Goal: Check status: Check status

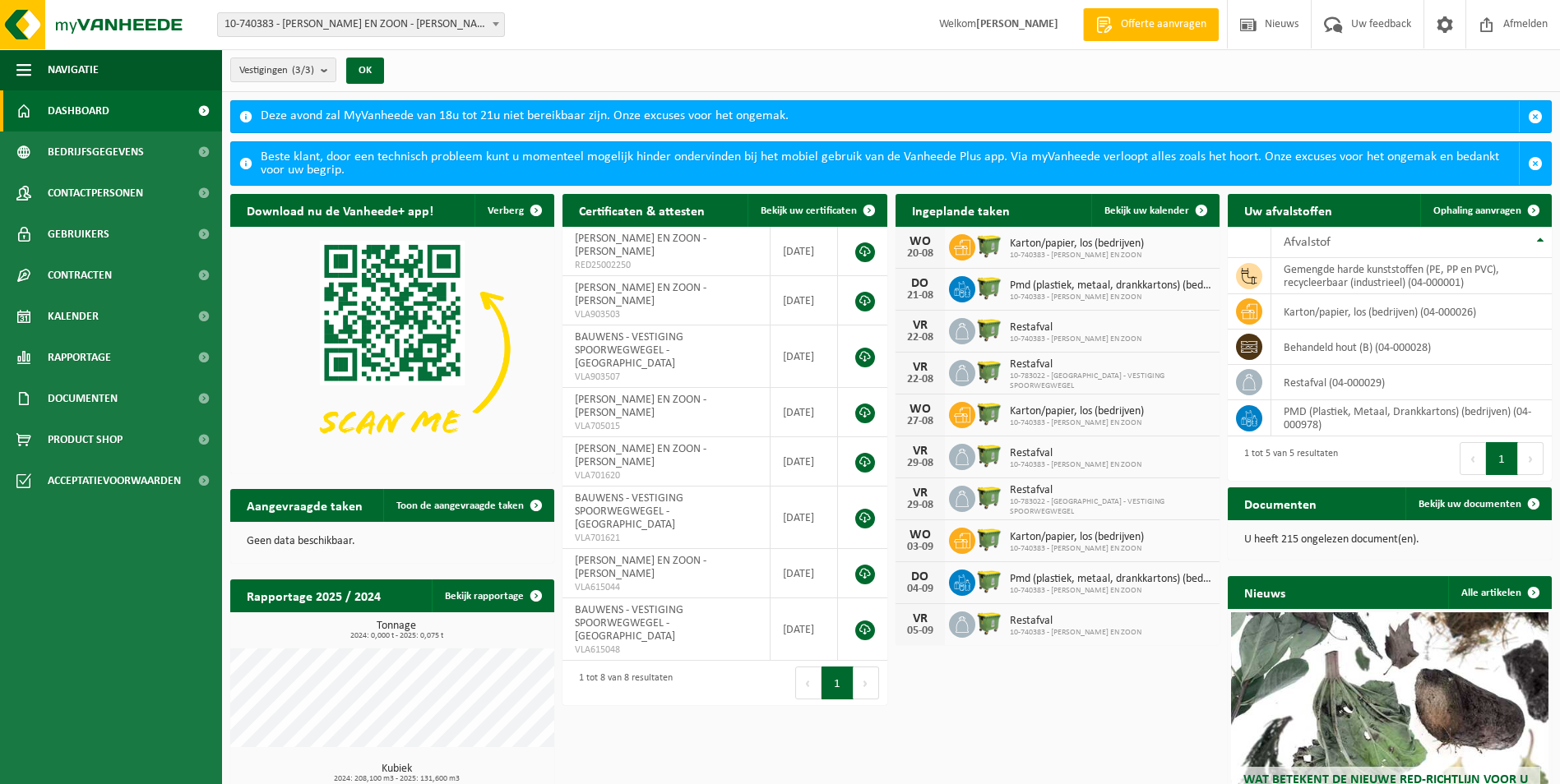
click at [434, 19] on span "10-740383 - [PERSON_NAME] EN ZOON - [PERSON_NAME]" at bounding box center [361, 25] width 287 height 23
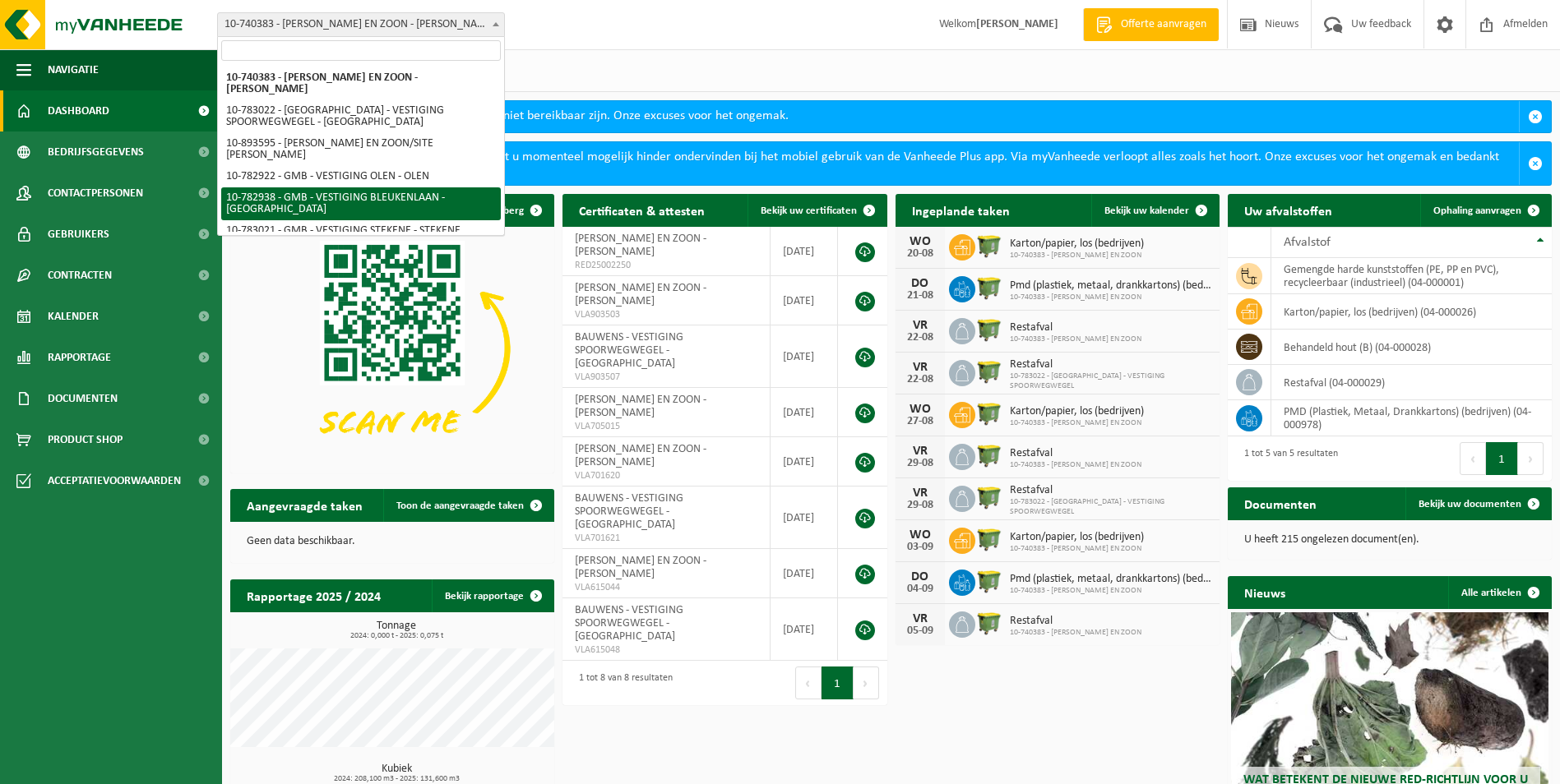
select select "27350"
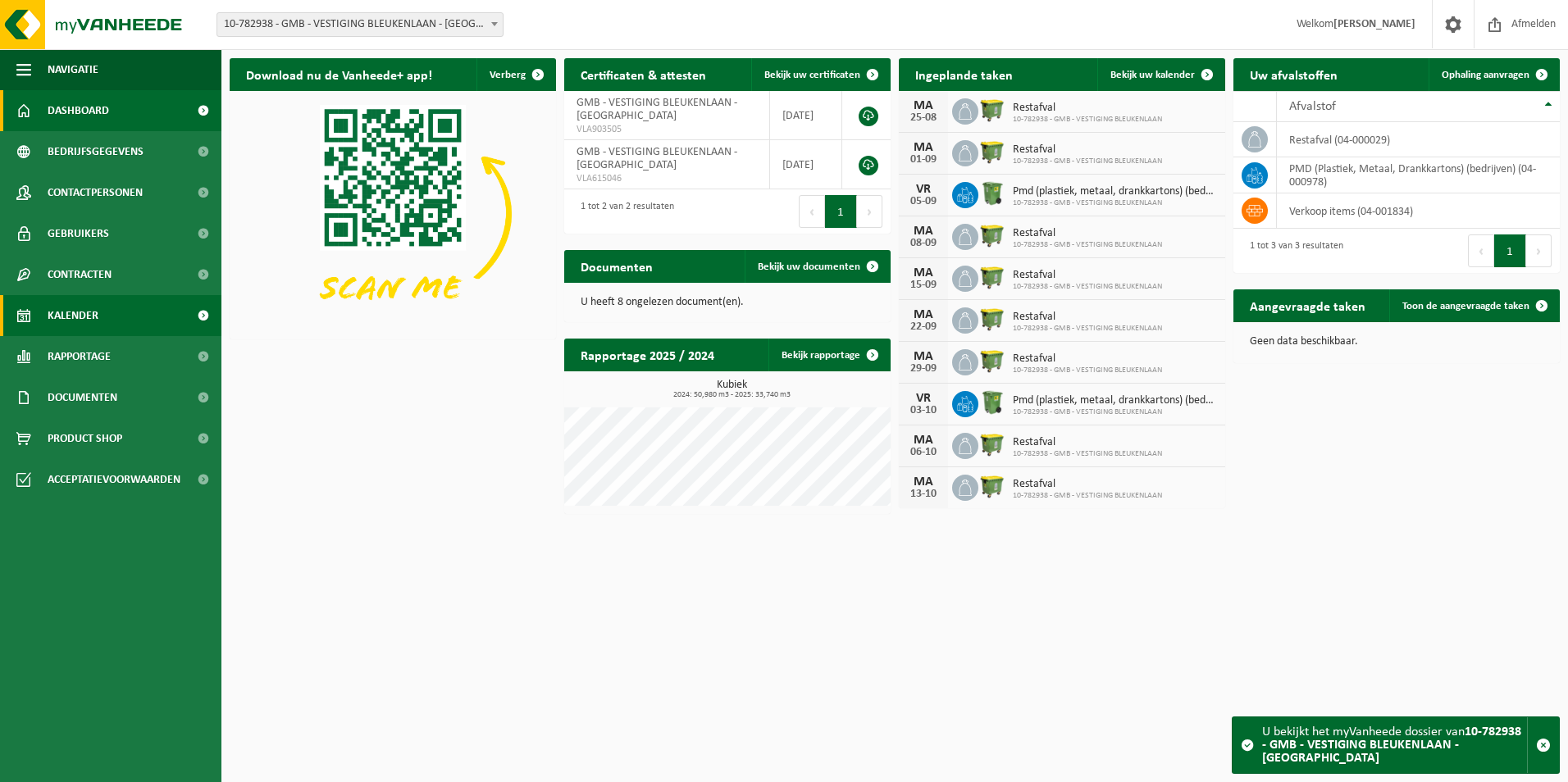
click at [117, 301] on link "Kalender" at bounding box center [110, 316] width 221 height 41
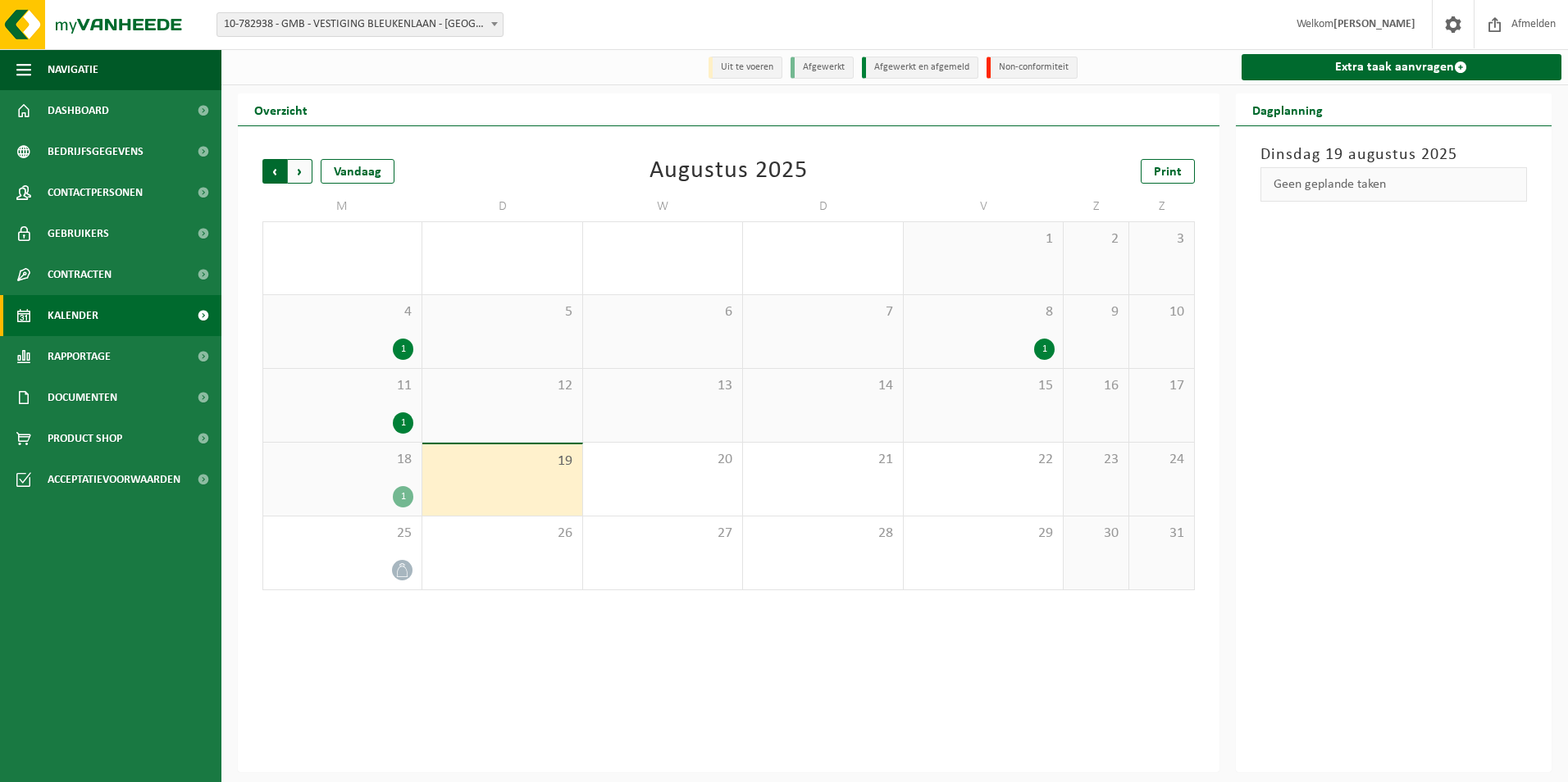
click at [297, 175] on span "Volgende" at bounding box center [300, 171] width 25 height 25
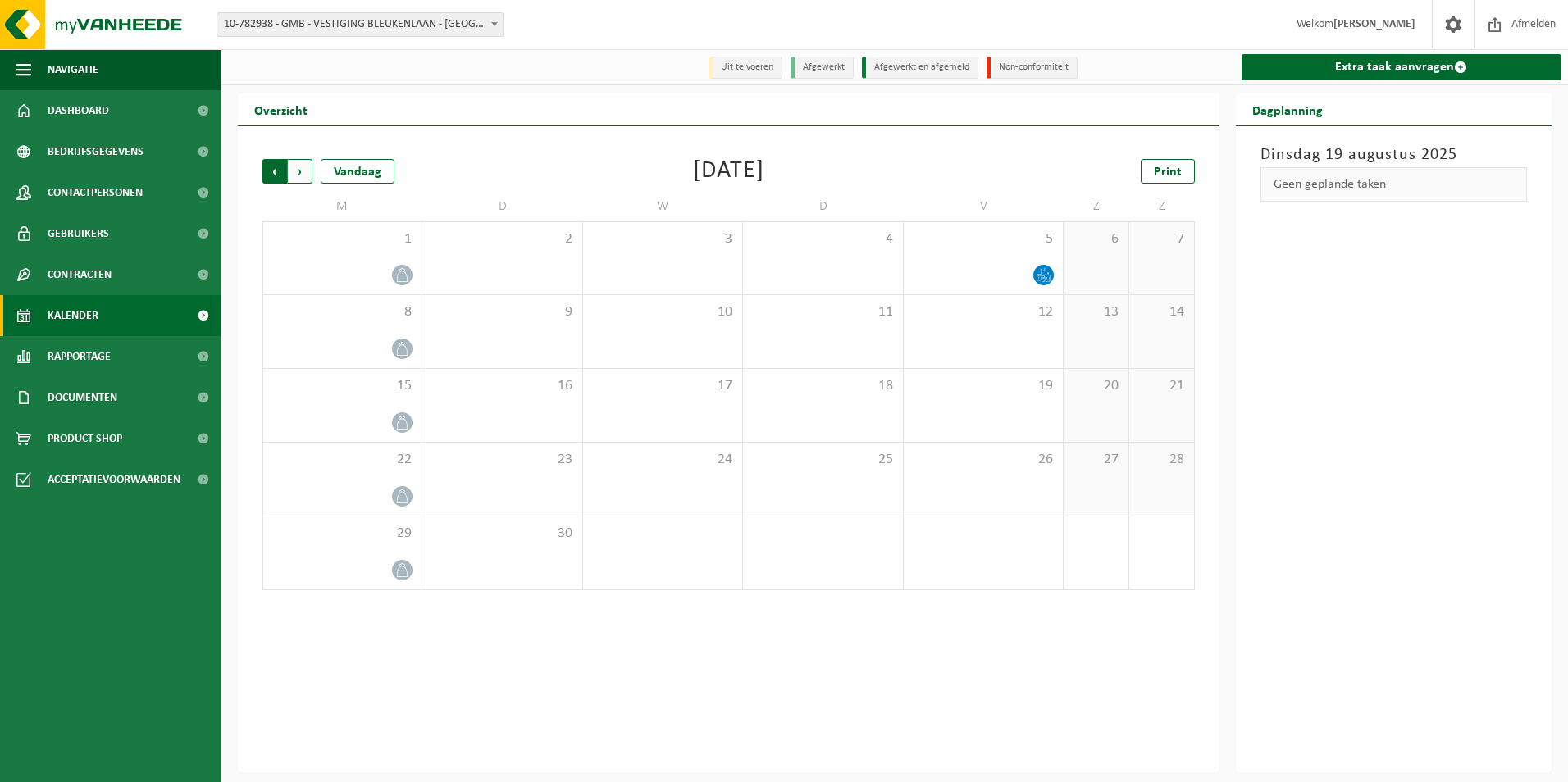
click at [302, 171] on span "Volgende" at bounding box center [300, 171] width 25 height 25
click at [275, 175] on span "Vorige" at bounding box center [275, 171] width 25 height 25
click at [305, 177] on span "Volgende" at bounding box center [300, 171] width 25 height 25
click at [294, 178] on span "Volgende" at bounding box center [300, 171] width 25 height 25
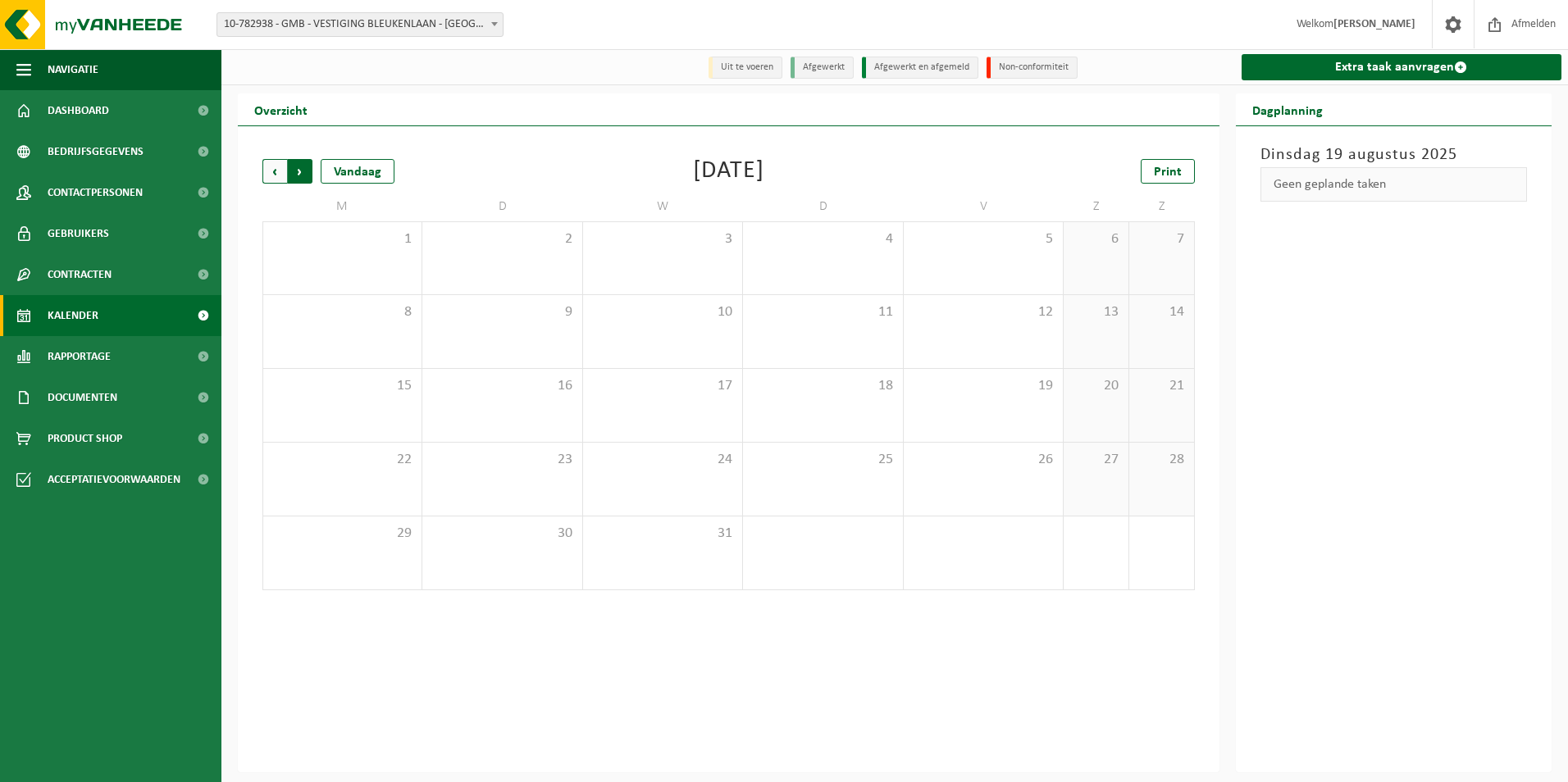
click at [281, 175] on span "Vorige" at bounding box center [275, 171] width 25 height 25
click at [275, 175] on span "Vorige" at bounding box center [275, 171] width 25 height 25
click at [273, 170] on span "Vorige" at bounding box center [275, 171] width 25 height 25
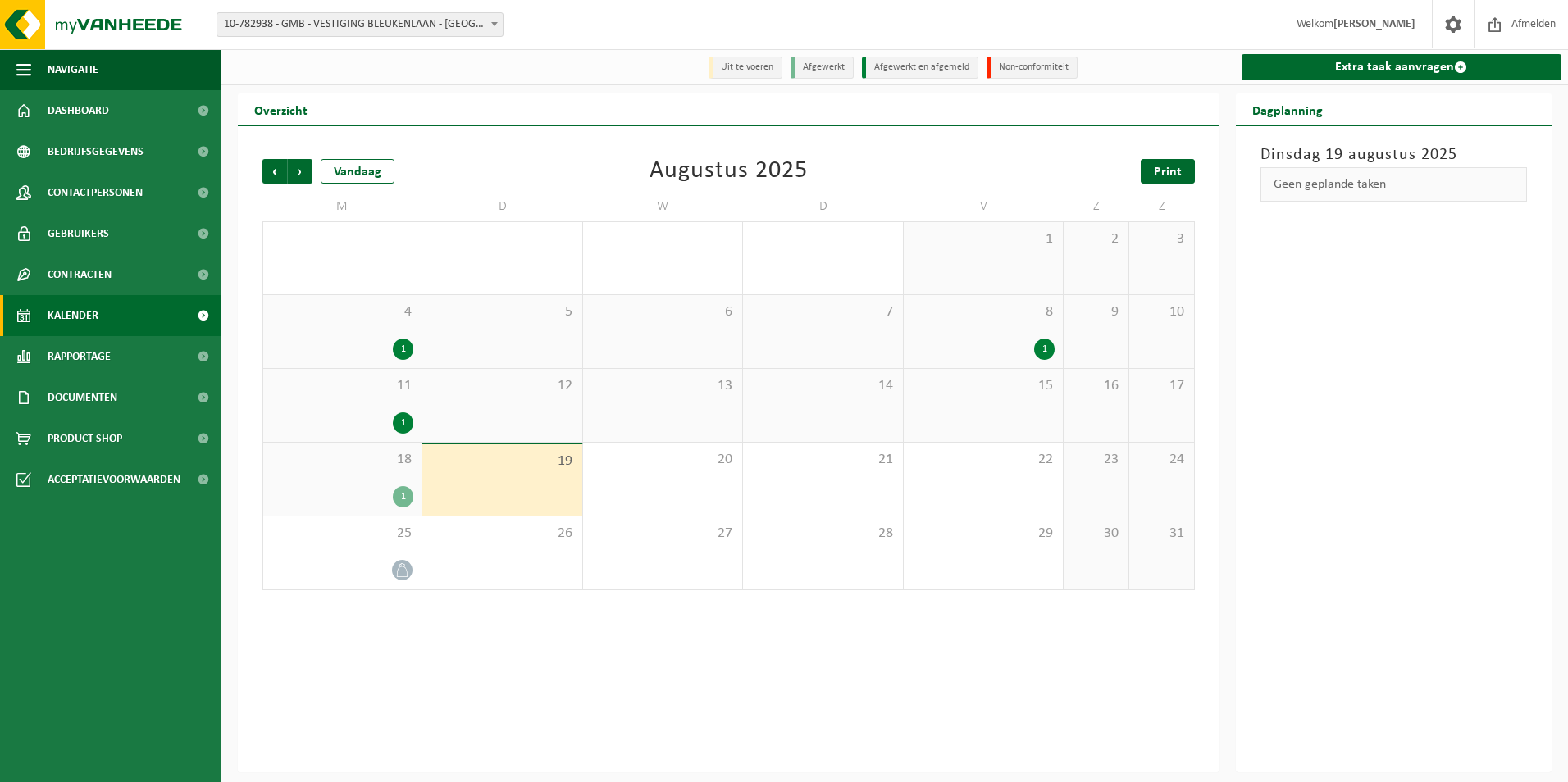
click at [1178, 167] on span "Print" at bounding box center [1168, 172] width 28 height 13
click at [526, 215] on td "D" at bounding box center [502, 206] width 160 height 29
click at [399, 263] on div "28 1" at bounding box center [341, 258] width 158 height 72
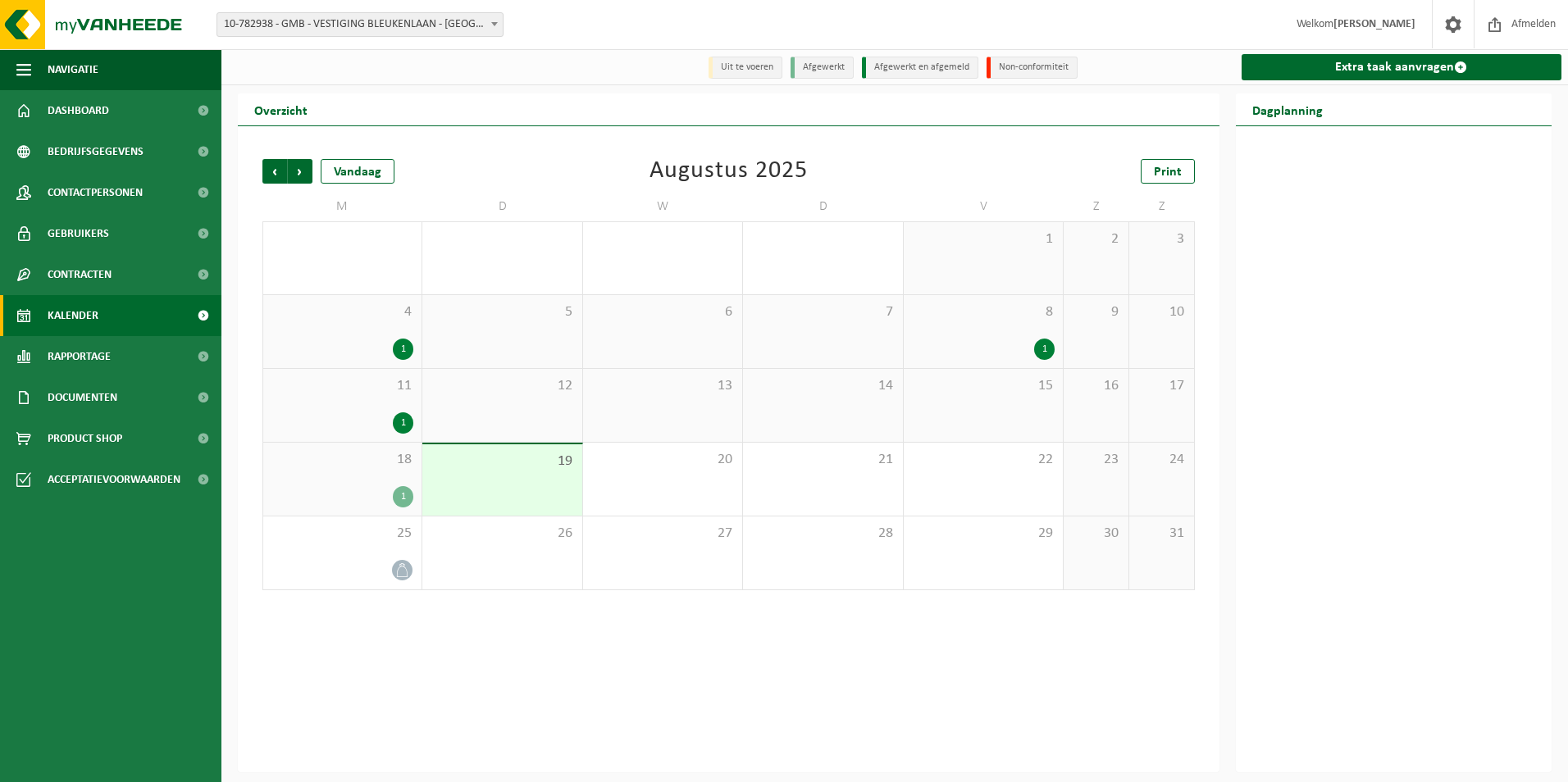
click at [1007, 257] on div "1" at bounding box center [983, 258] width 159 height 72
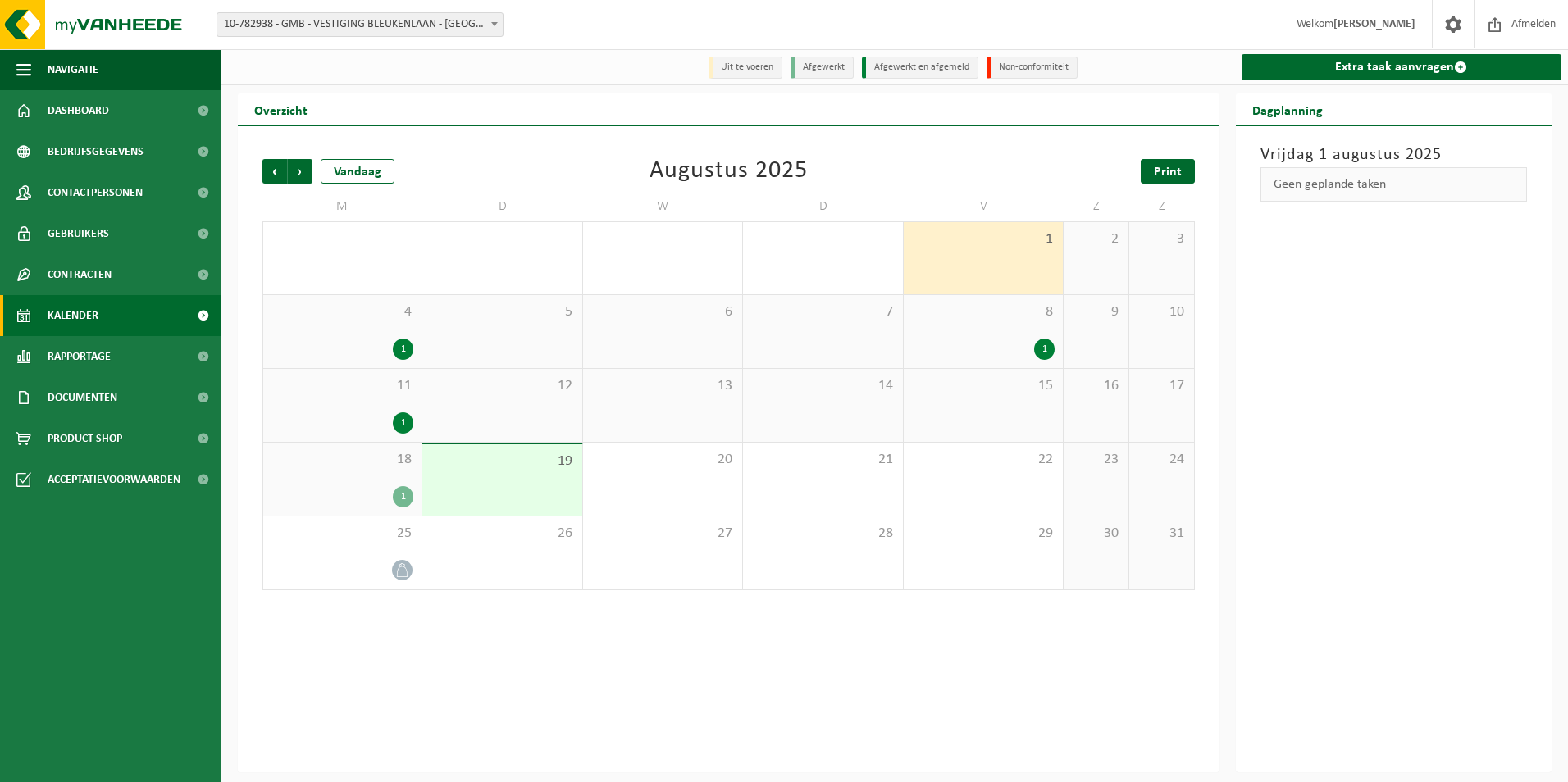
click at [1171, 169] on span "Print" at bounding box center [1168, 172] width 28 height 13
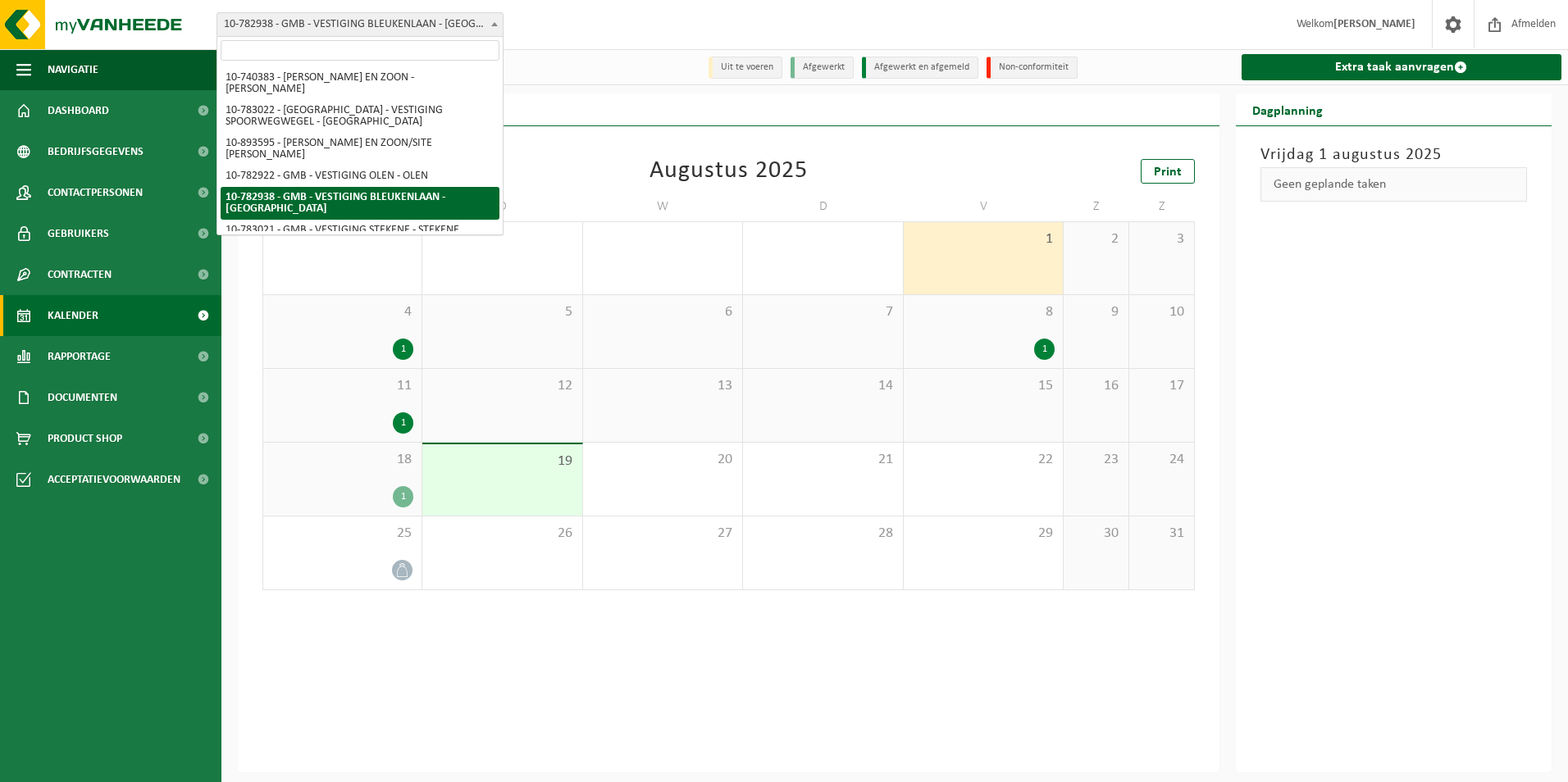
click at [339, 19] on span "10-782938 - GMB - VESTIGING BLEUKENLAAN - [GEOGRAPHIC_DATA]" at bounding box center [360, 25] width 286 height 23
drag, startPoint x: 364, startPoint y: 199, endPoint x: 364, endPoint y: 185, distance: 14.0
select select "27395"
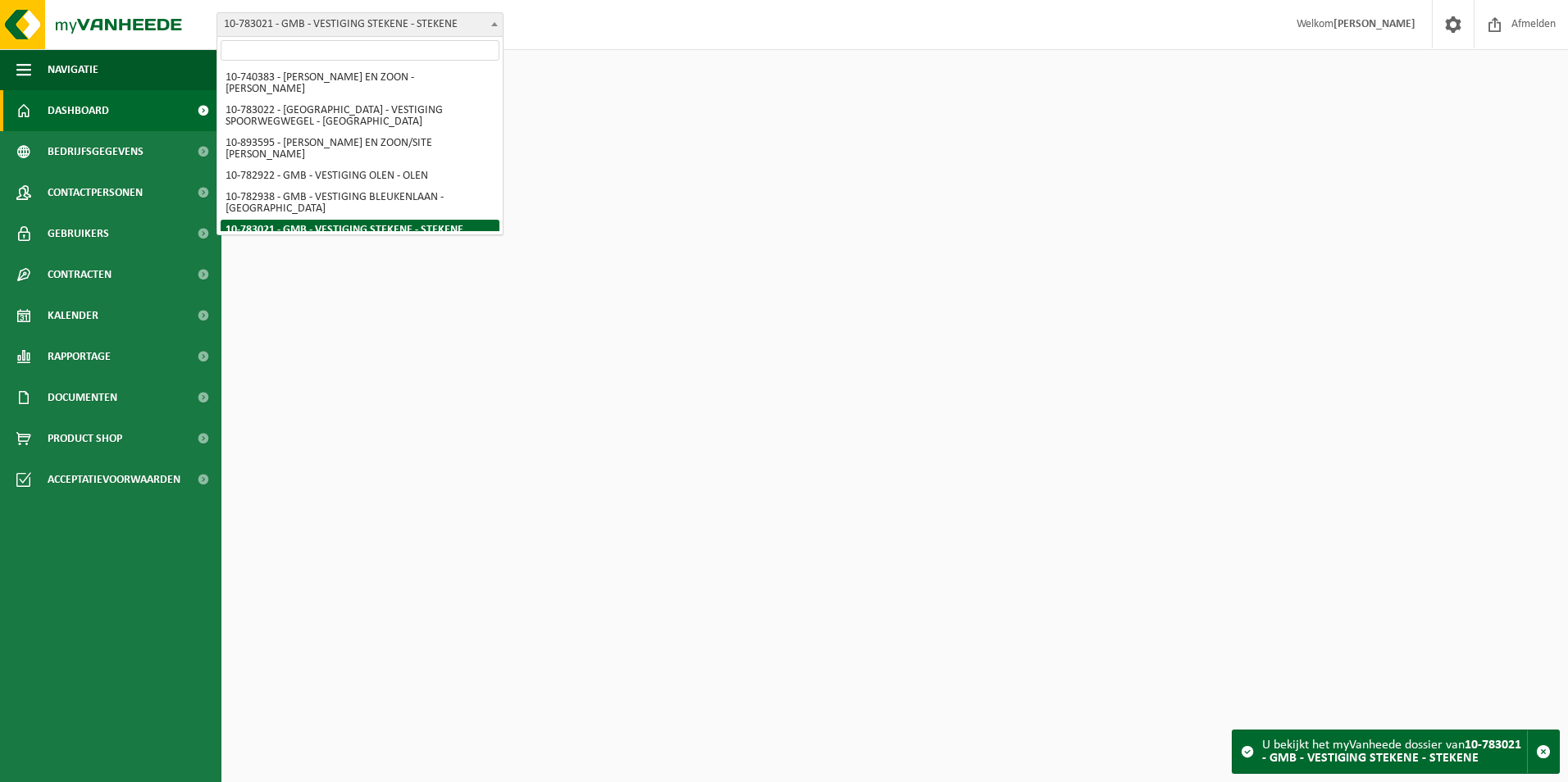
click at [376, 29] on span "10-783021 - GMB - VESTIGING STEKENE - STEKENE" at bounding box center [360, 25] width 286 height 23
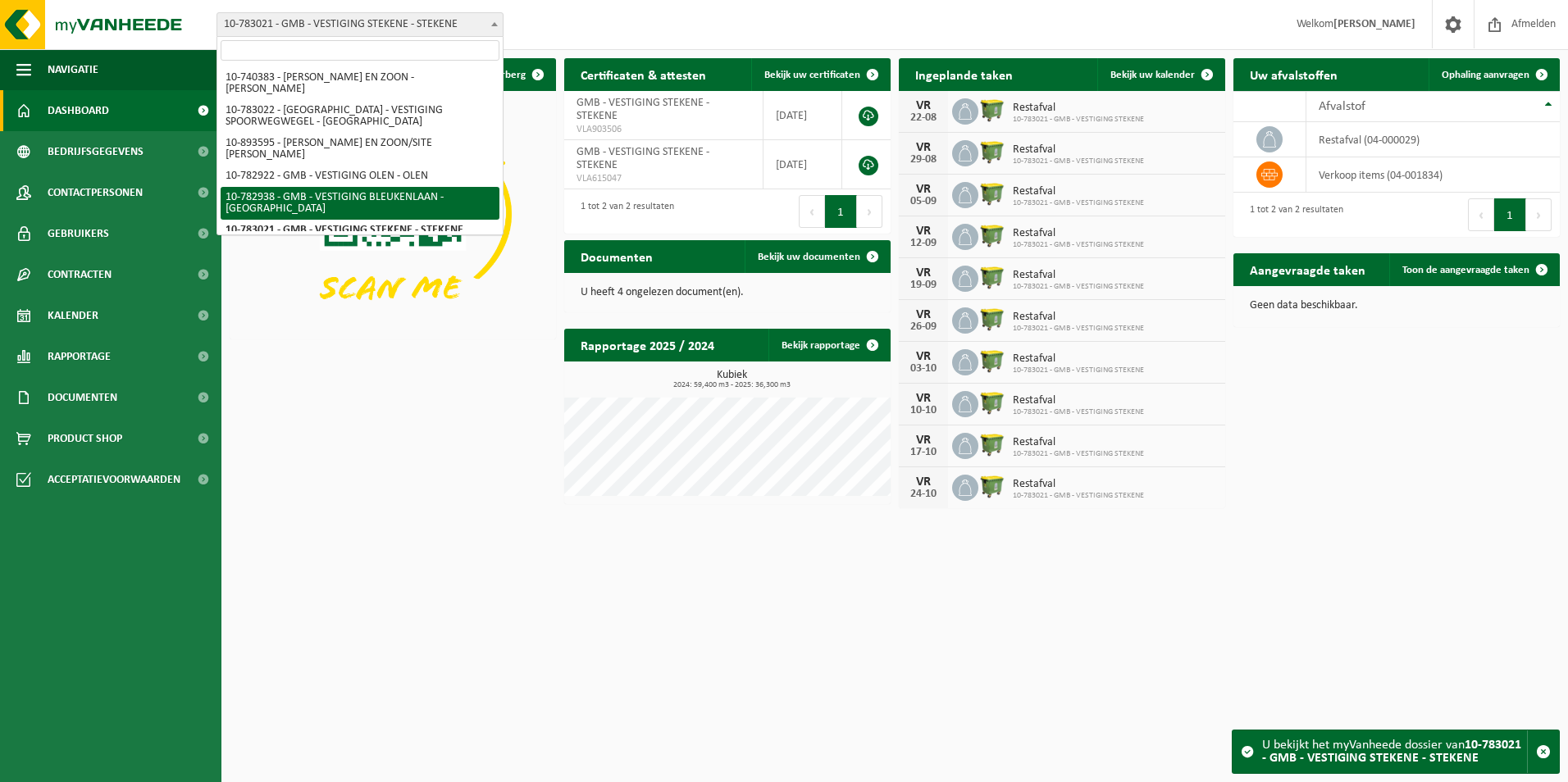
select select "27350"
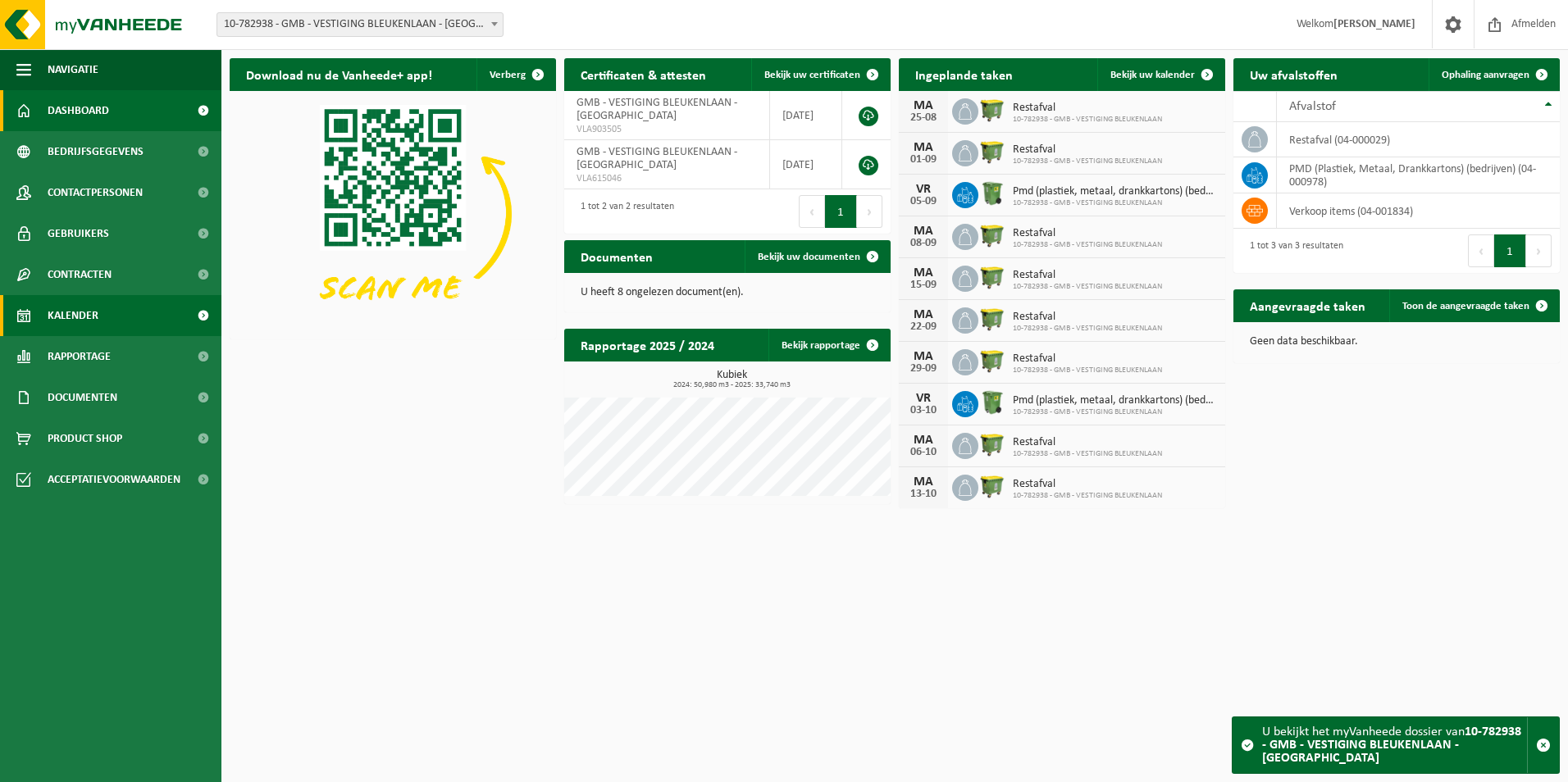
click at [93, 309] on span "Kalender" at bounding box center [73, 316] width 51 height 41
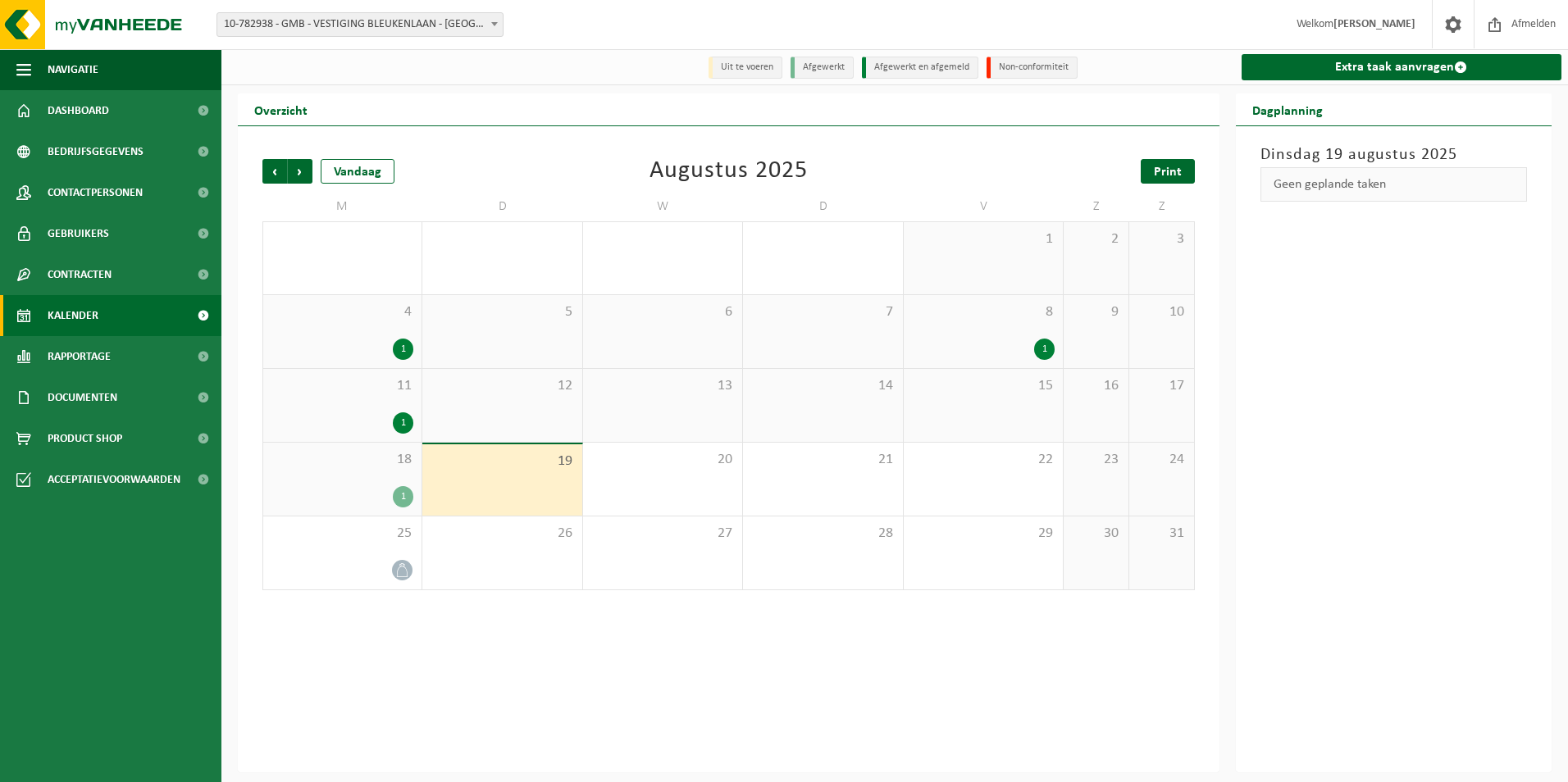
click at [1156, 174] on span "Print" at bounding box center [1168, 172] width 28 height 13
click at [399, 567] on icon at bounding box center [402, 570] width 14 height 14
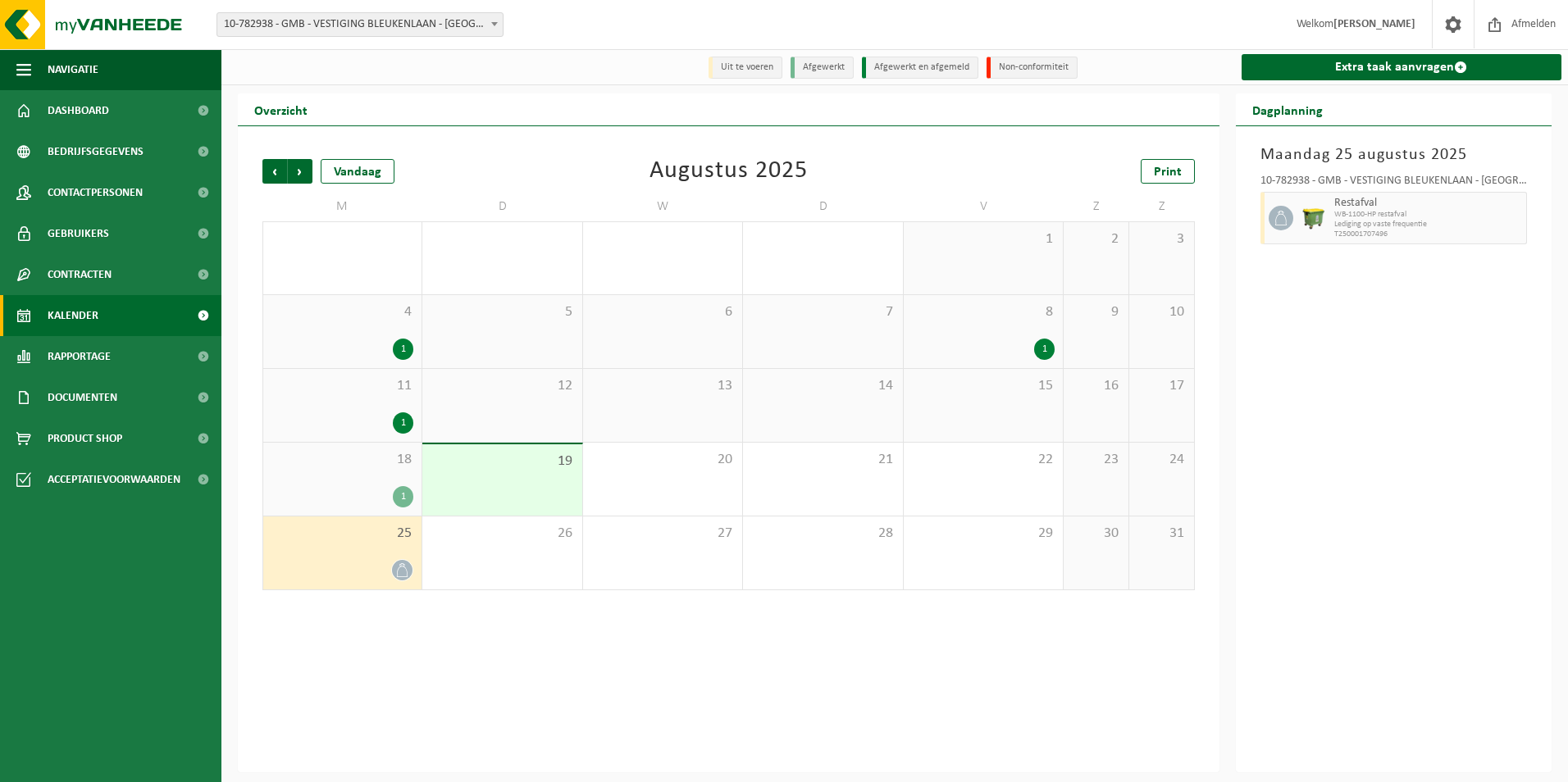
click at [297, 25] on span "10-782938 - GMB - VESTIGING BLEUKENLAAN - [GEOGRAPHIC_DATA]" at bounding box center [360, 25] width 286 height 23
select select "13280"
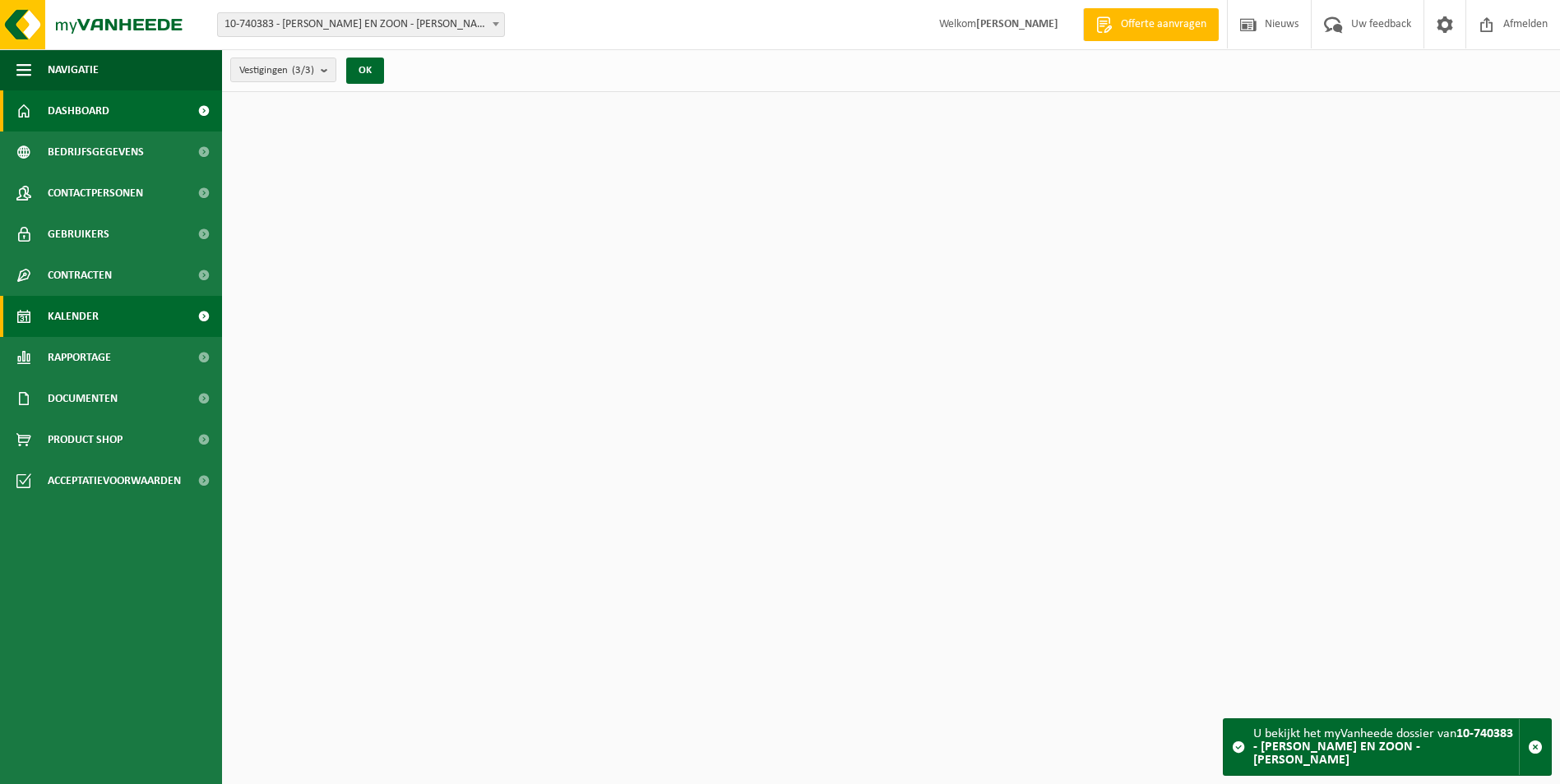
click at [117, 310] on link "Kalender" at bounding box center [111, 316] width 222 height 41
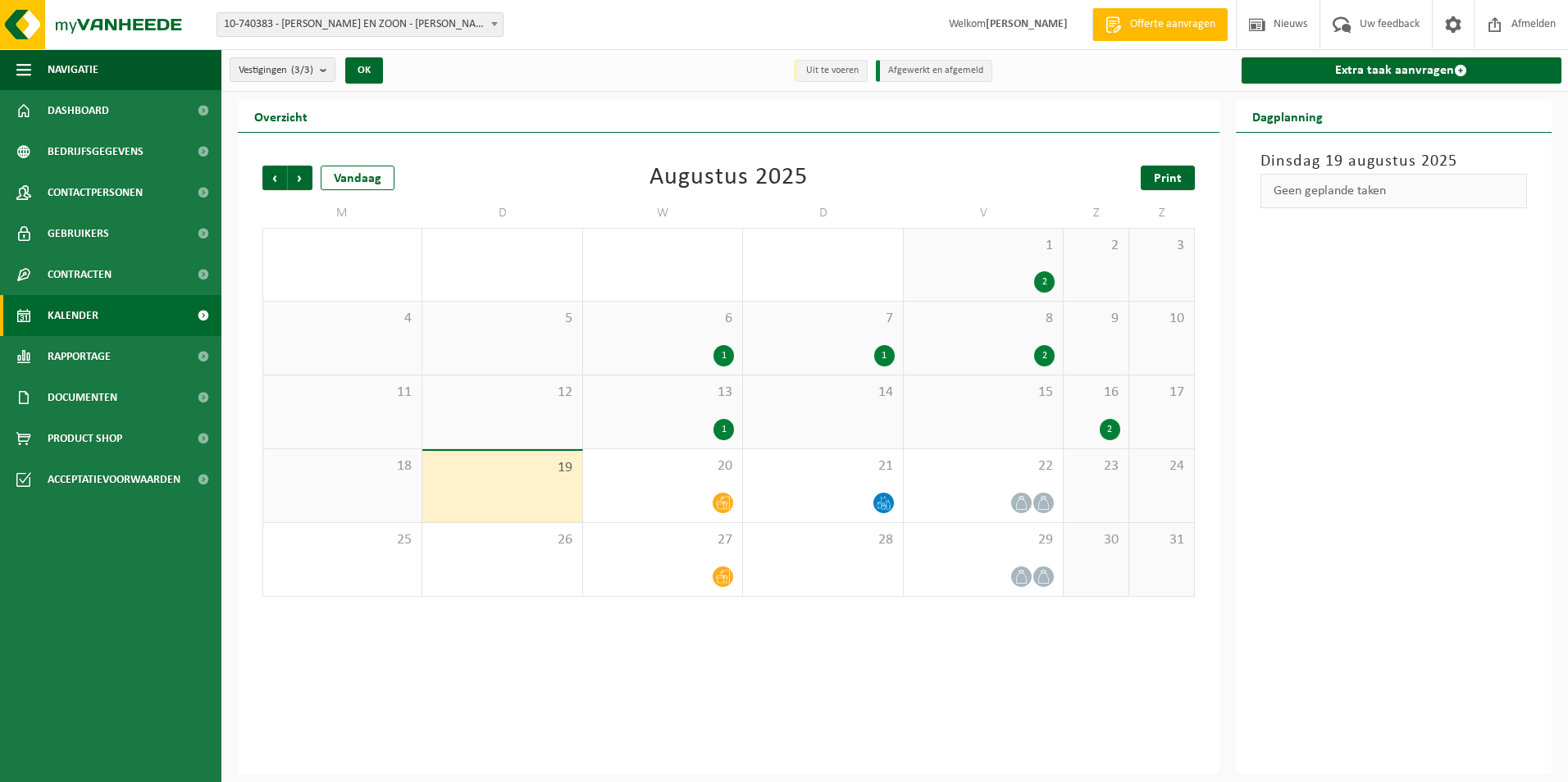
click at [1175, 181] on span "Print" at bounding box center [1168, 178] width 28 height 13
